Goal: Task Accomplishment & Management: Complete application form

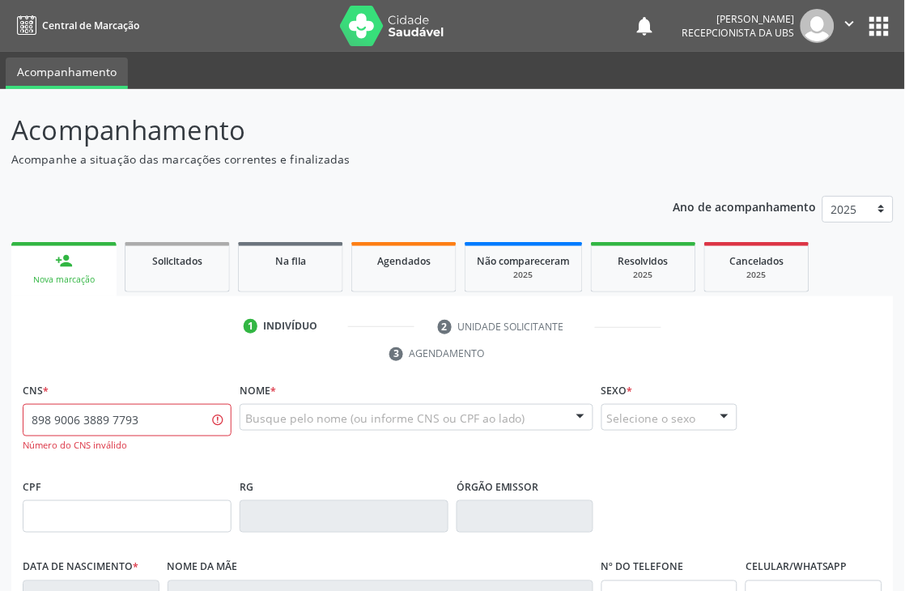
drag, startPoint x: 159, startPoint y: 418, endPoint x: 0, endPoint y: 422, distance: 159.5
click at [0, 422] on div "Acompanhamento Acompanhe a situação das marcações correntes e finalizadas Relat…" at bounding box center [452, 505] width 905 height 832
type input "898 0063 8899 7793"
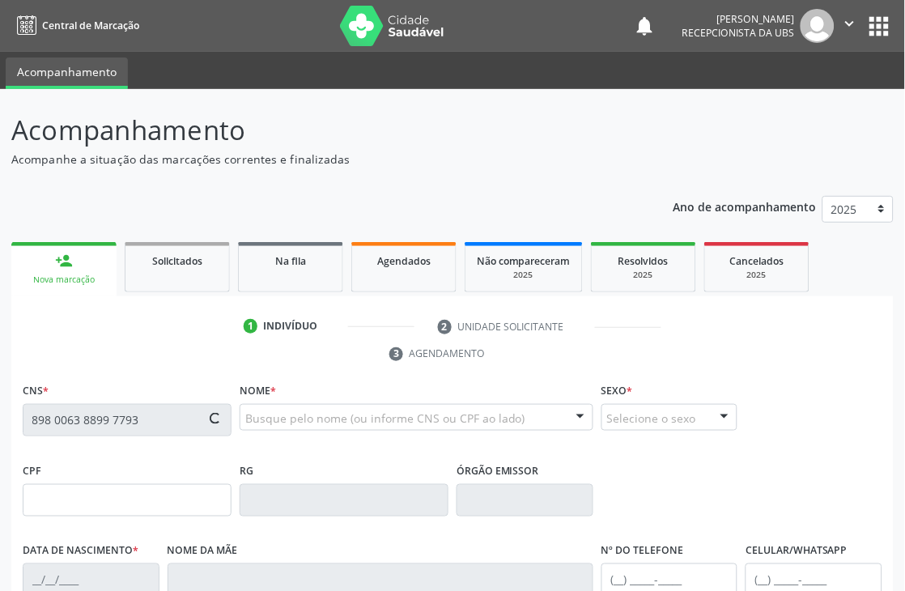
type input "[DATE]"
type input "[PERSON_NAME] [PERSON_NAME]"
type input "00"
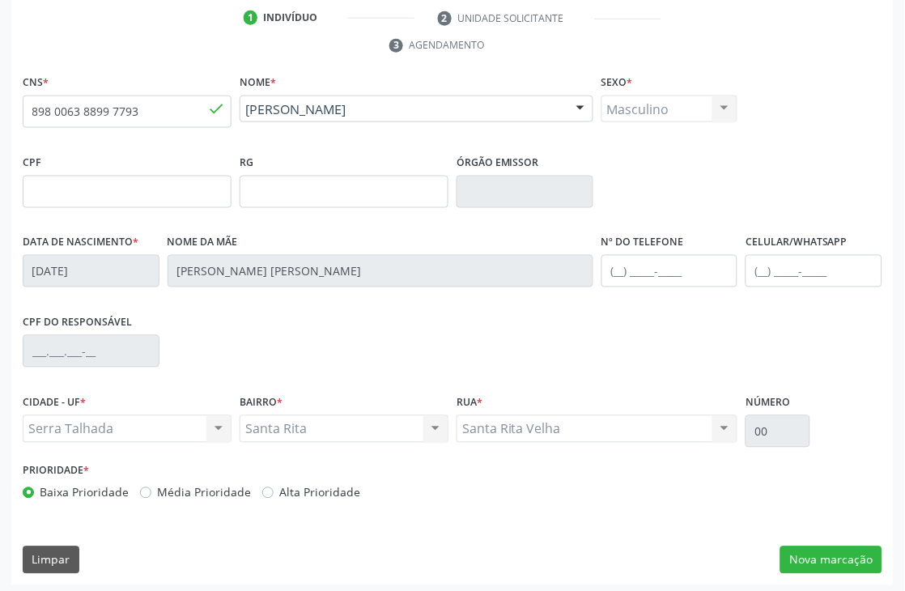
scroll to position [313, 0]
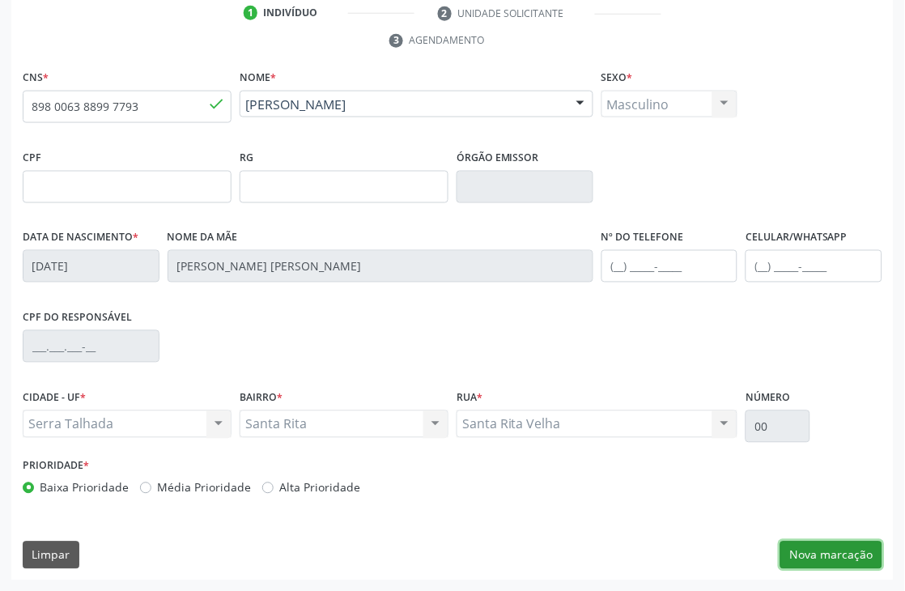
click at [843, 545] on button "Nova marcação" at bounding box center [831, 555] width 102 height 28
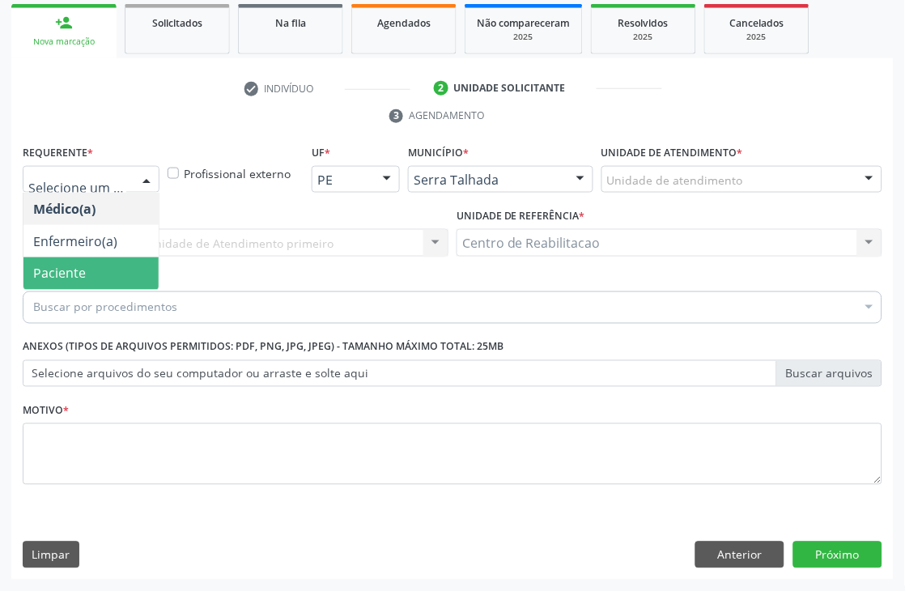
click at [74, 265] on span "Paciente" at bounding box center [59, 274] width 53 height 18
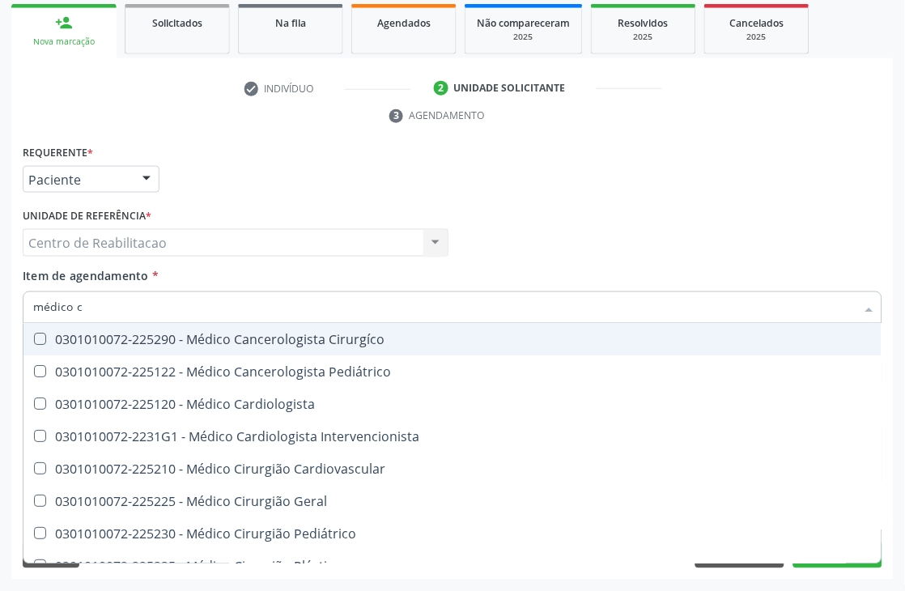
type input "médico ci"
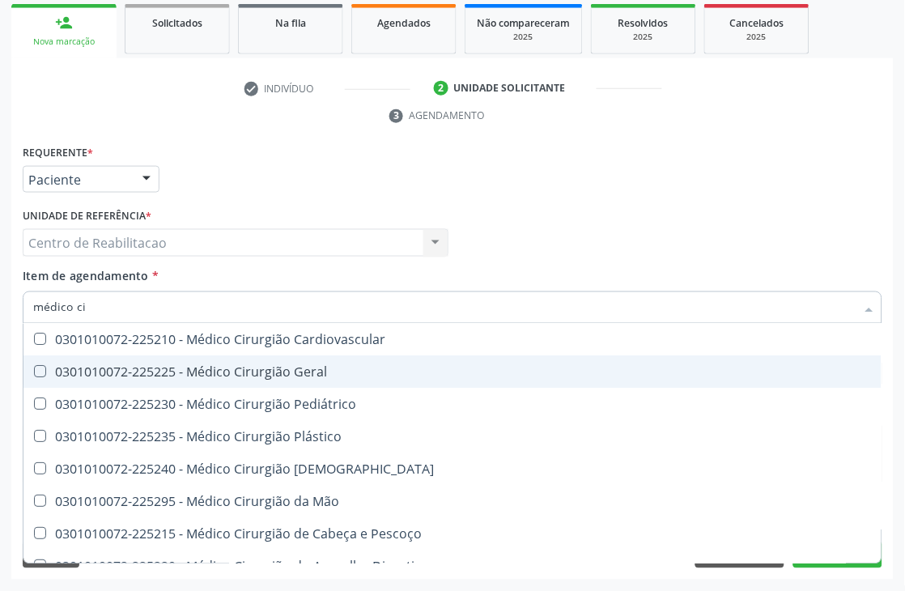
click at [37, 372] on Geral at bounding box center [40, 372] width 12 height 12
click at [34, 372] on Geral "checkbox" at bounding box center [28, 372] width 11 height 11
checkbox Geral "true"
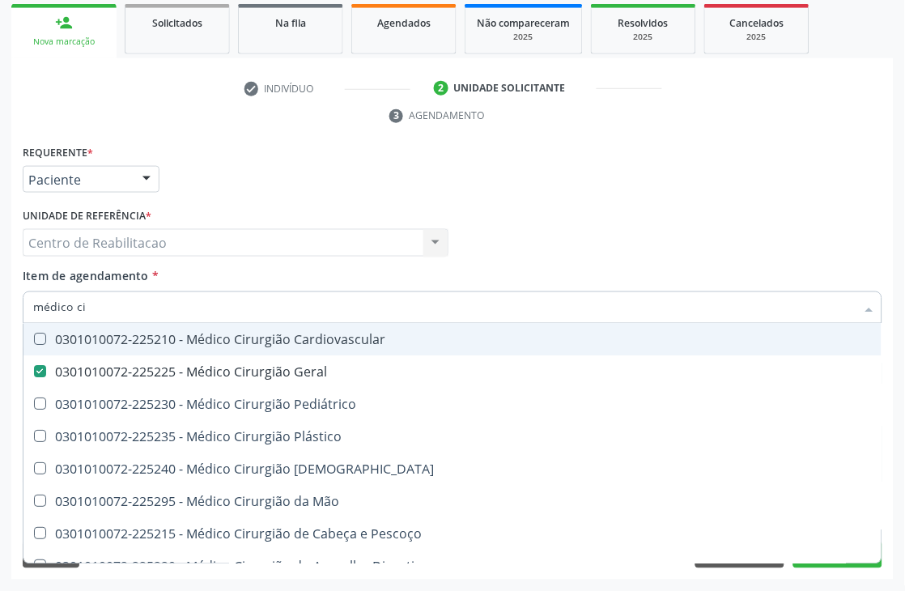
click at [569, 248] on div "Médico Solicitante Por favor, selecione a Unidade de Atendimento primeiro Nenhu…" at bounding box center [453, 235] width 868 height 63
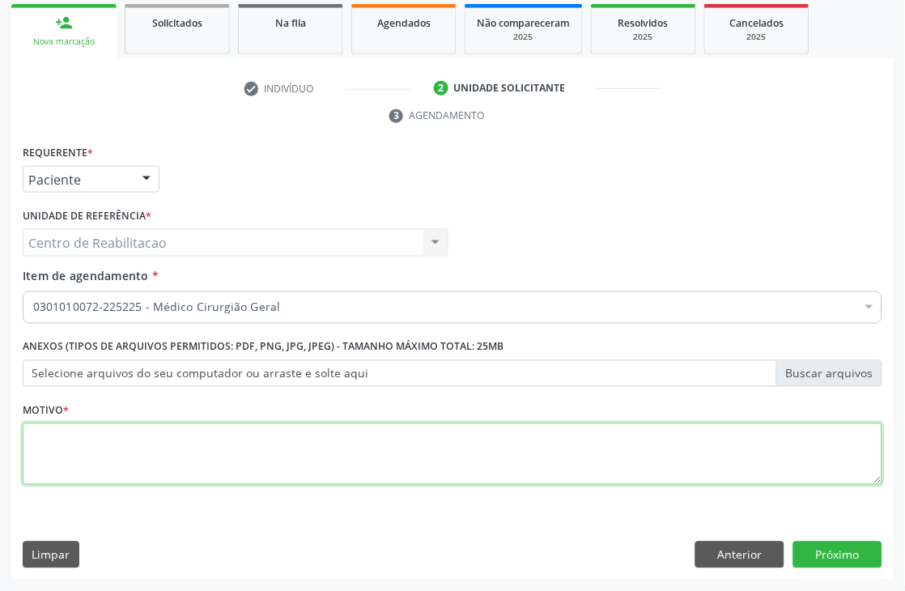
click at [60, 447] on textarea at bounding box center [452, 454] width 859 height 62
type textarea "00"
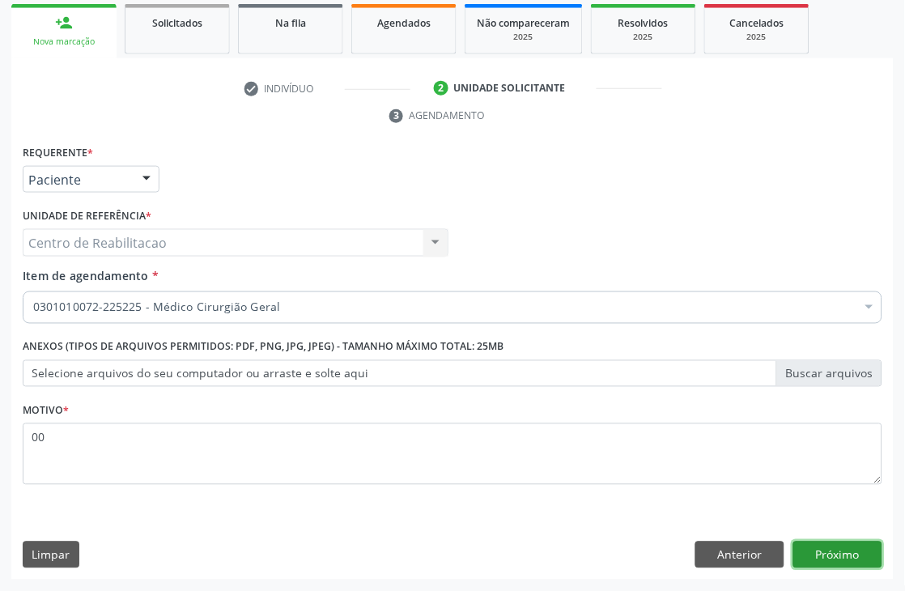
click at [820, 553] on button "Próximo" at bounding box center [837, 555] width 89 height 28
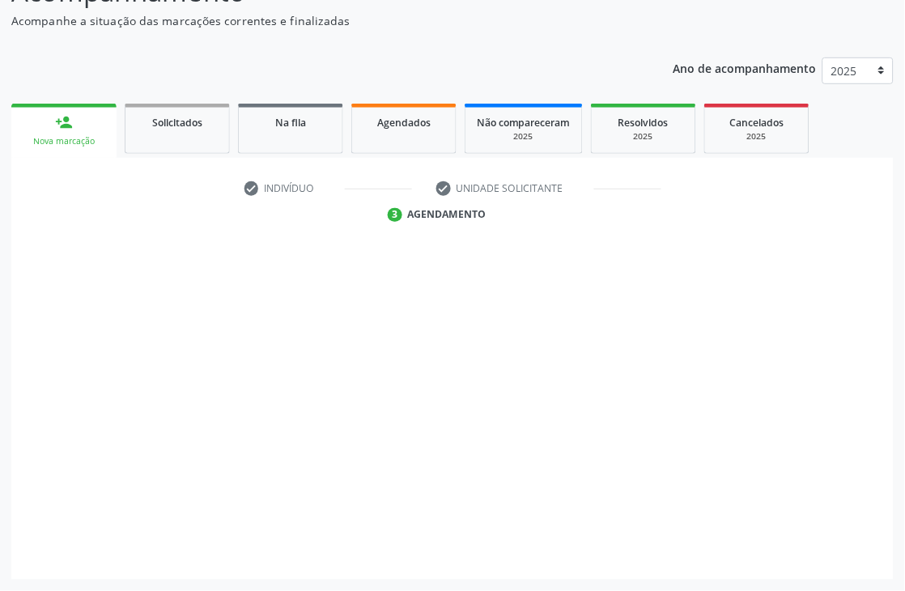
scroll to position [138, 0]
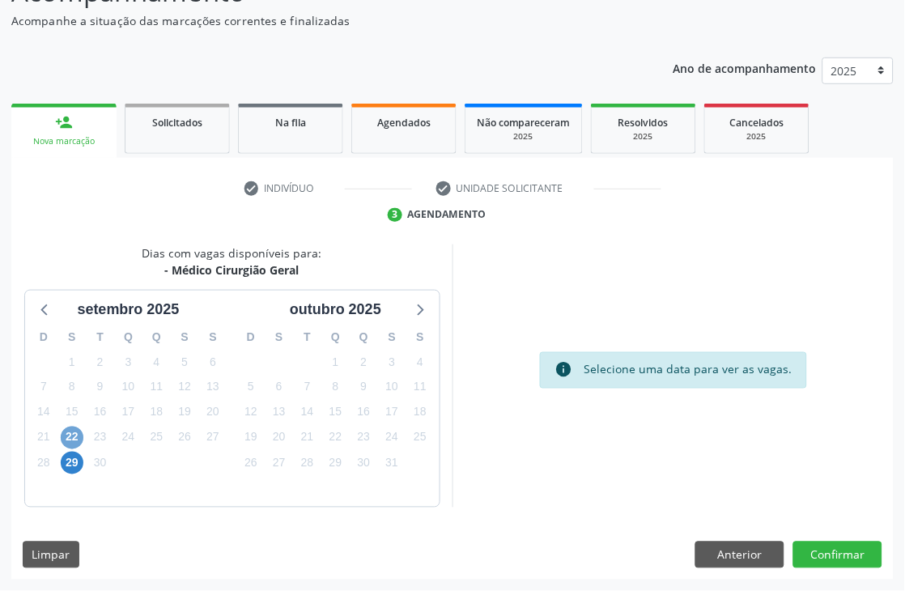
click at [71, 438] on span "22" at bounding box center [72, 437] width 23 height 23
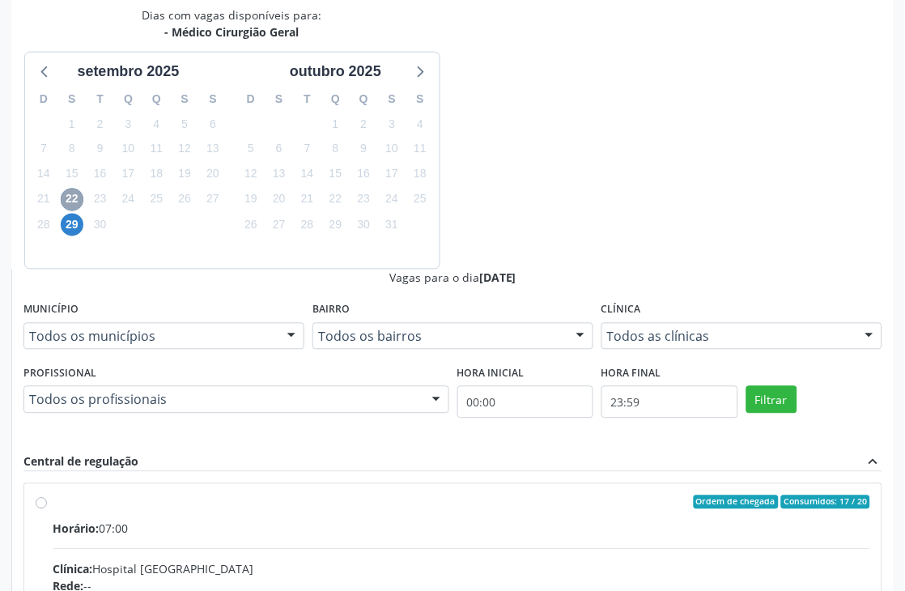
scroll to position [381, 0]
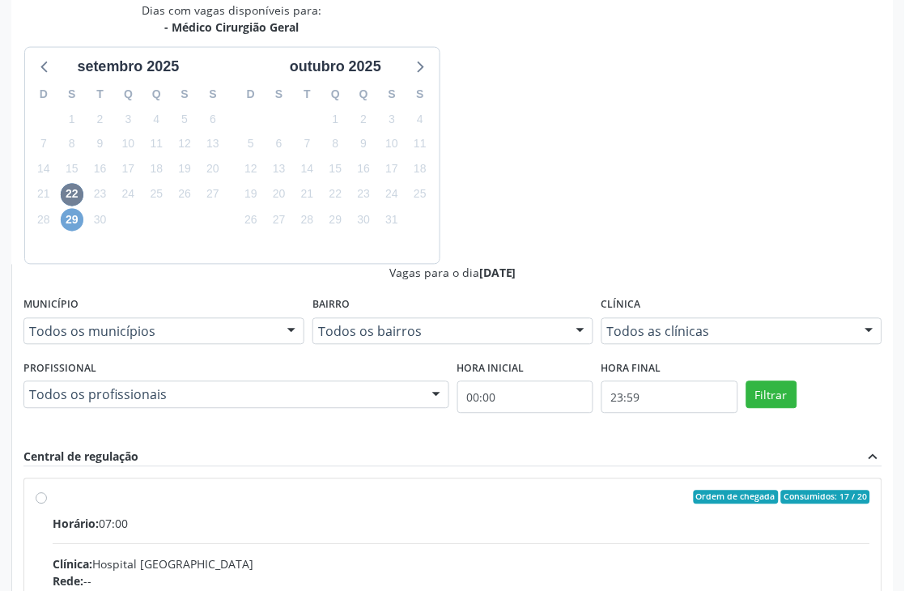
click at [70, 219] on span "29" at bounding box center [72, 220] width 23 height 23
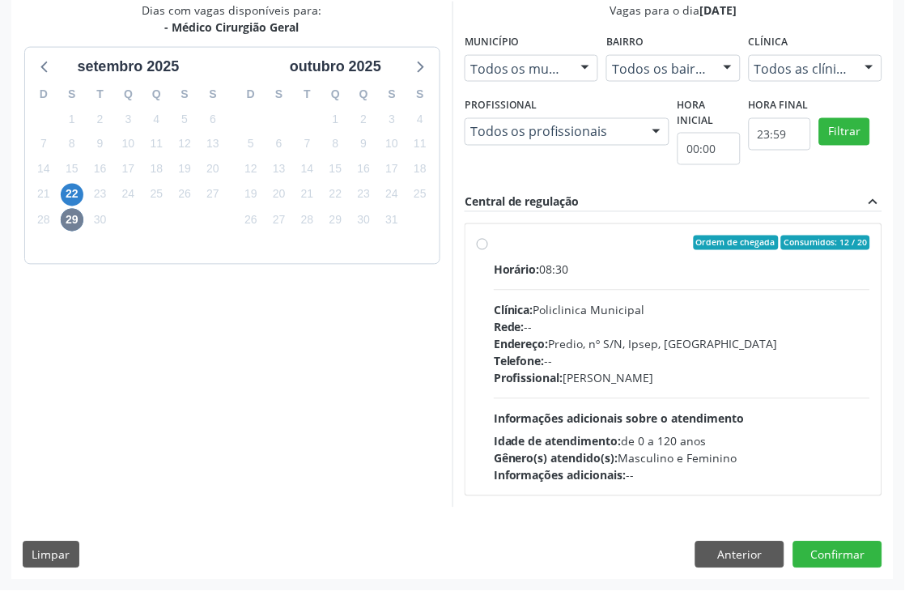
click at [494, 246] on label "Ordem de chegada Consumidos: 12 / 20 Horário: 08:30 Clínica: Policlinica Munici…" at bounding box center [682, 359] width 376 height 248
click at [477, 246] on input "Ordem de chegada Consumidos: 12 / 20 Horário: 08:30 Clínica: Policlinica Munici…" at bounding box center [482, 242] width 11 height 15
radio input "true"
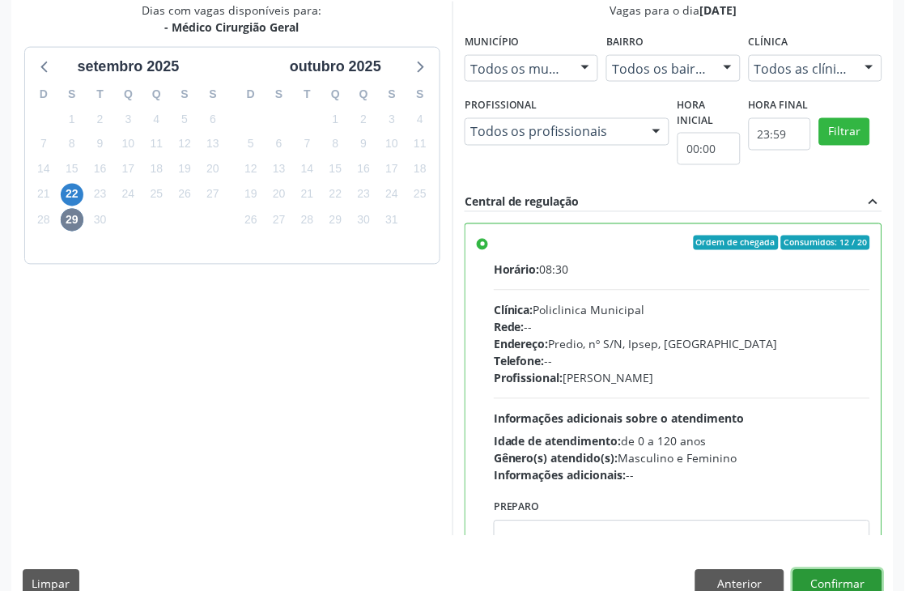
click at [850, 580] on button "Confirmar" at bounding box center [837, 584] width 89 height 28
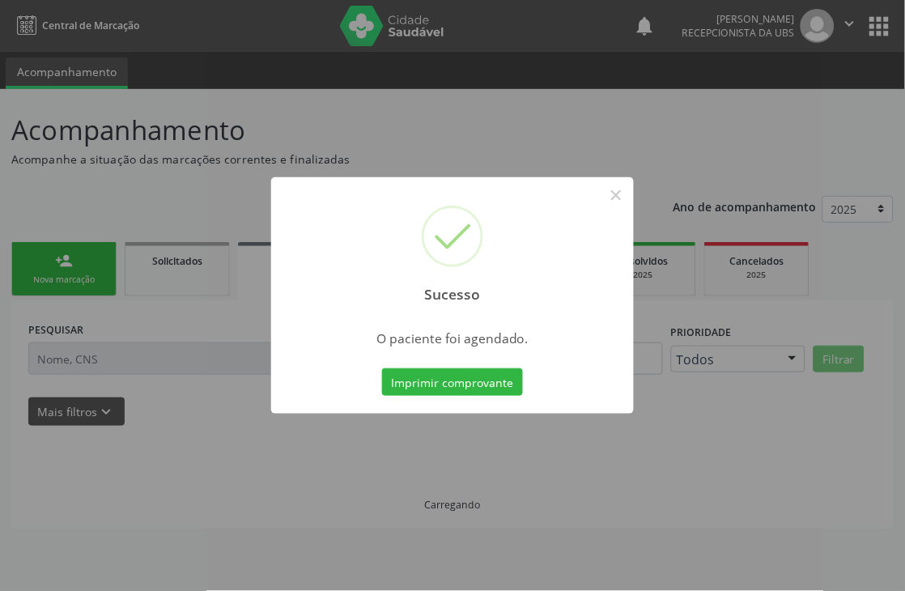
scroll to position [0, 0]
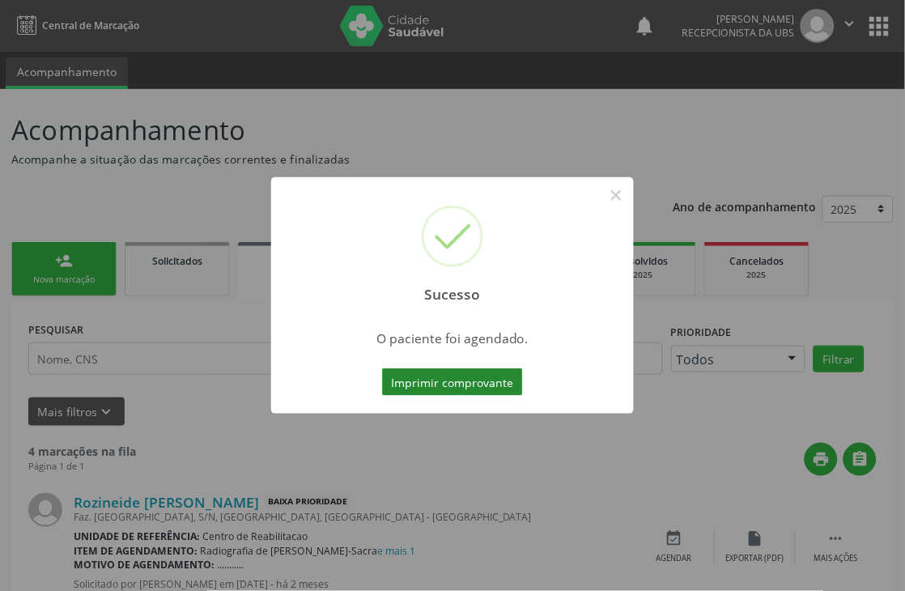
click at [466, 379] on button "Imprimir comprovante" at bounding box center [452, 382] width 141 height 28
